Goal: Find specific page/section: Find specific page/section

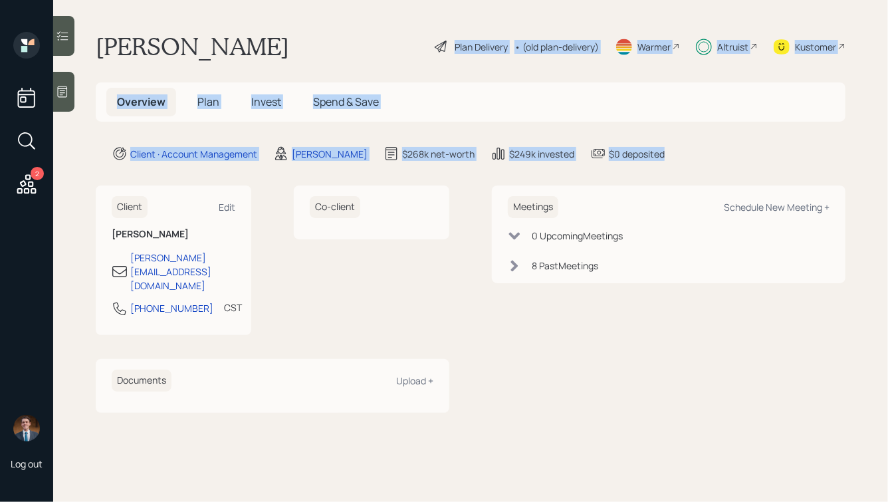
drag, startPoint x: 662, startPoint y: 156, endPoint x: 356, endPoint y: 55, distance: 322.2
click at [356, 55] on main "[PERSON_NAME] Plan Delivery • (old plan-delivery) Warmer Altruist Kustomer Over…" at bounding box center [470, 251] width 835 height 502
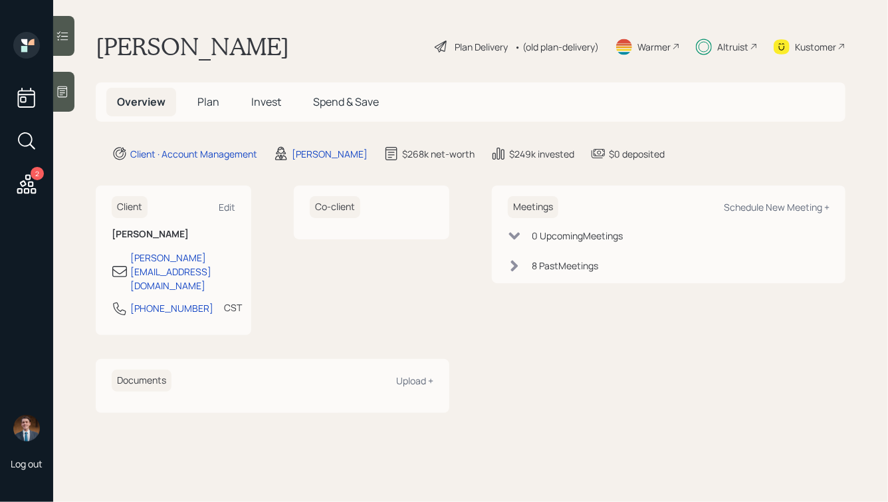
click at [356, 55] on div "[PERSON_NAME] Plan Delivery • (old plan-delivery) Warmer Altruist Kustomer" at bounding box center [471, 46] width 750 height 29
click at [714, 48] on div "Altruist" at bounding box center [727, 46] width 62 height 29
click at [199, 96] on span "Plan" at bounding box center [209, 101] width 22 height 15
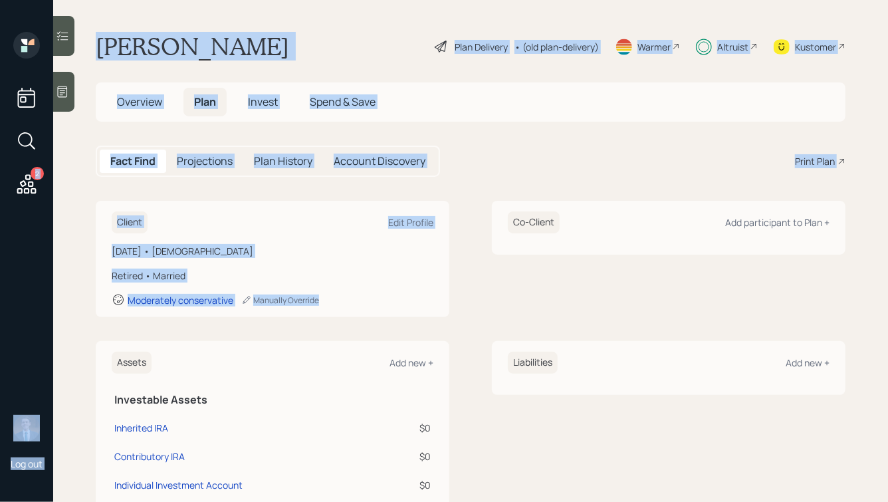
drag, startPoint x: 339, startPoint y: 309, endPoint x: 14, endPoint y: 131, distance: 370.8
click at [14, 131] on div "2 Log out [PERSON_NAME] Plan Delivery • (old plan-delivery) Warmer Altruist Kus…" at bounding box center [444, 251] width 888 height 502
click at [136, 185] on main "[PERSON_NAME] Plan Delivery • (old plan-delivery) Warmer Altruist Kustomer Over…" at bounding box center [470, 251] width 835 height 502
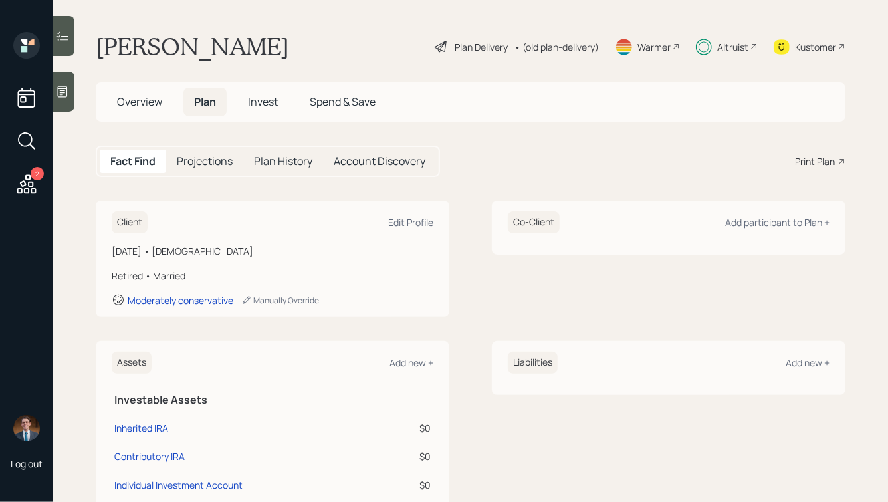
click at [68, 90] on icon at bounding box center [62, 91] width 13 height 13
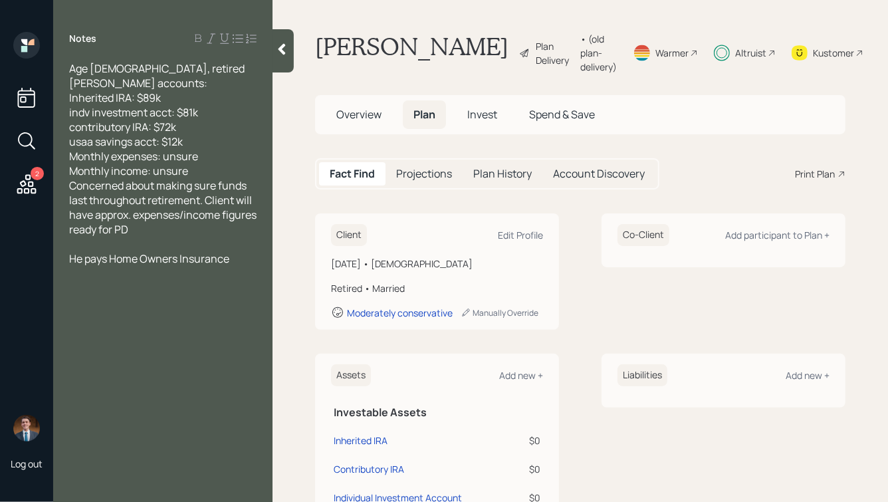
click at [288, 53] on icon at bounding box center [281, 49] width 13 height 13
